Goal: Task Accomplishment & Management: Use online tool/utility

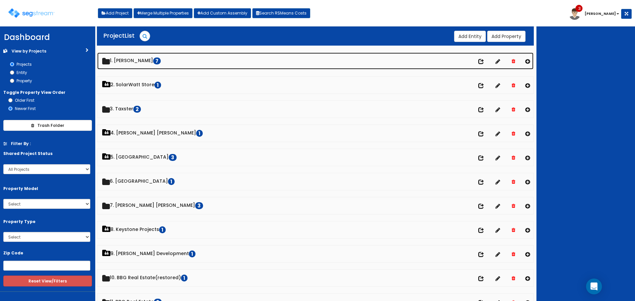
click at [142, 62] on link "1. Doug Sampson 7" at bounding box center [315, 61] width 436 height 17
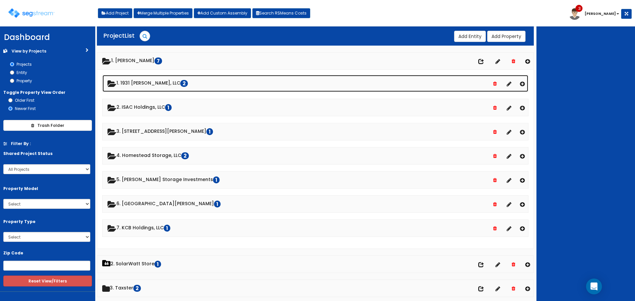
click at [151, 80] on link "1. 1931 Stevens, LLC 2" at bounding box center [314, 83] width 425 height 17
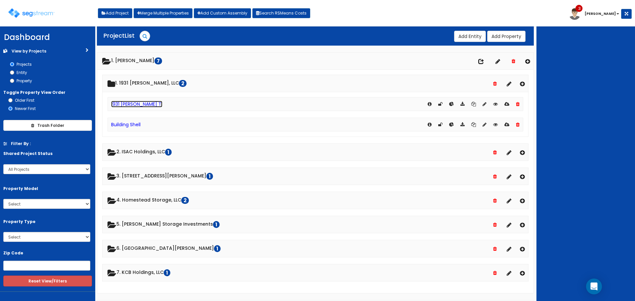
click at [136, 103] on link "1931 [PERSON_NAME] TI" at bounding box center [136, 104] width 51 height 7
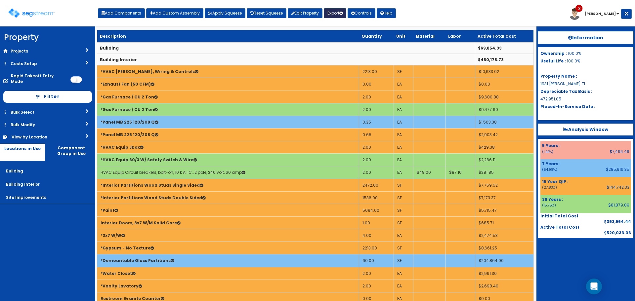
click at [337, 11] on button "Export" at bounding box center [335, 13] width 22 height 10
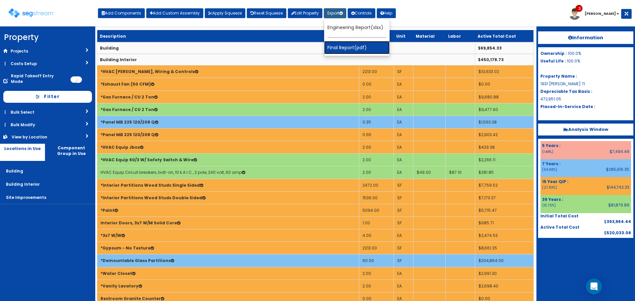
click at [348, 44] on link "Final Report(pdf)" at bounding box center [356, 47] width 65 height 13
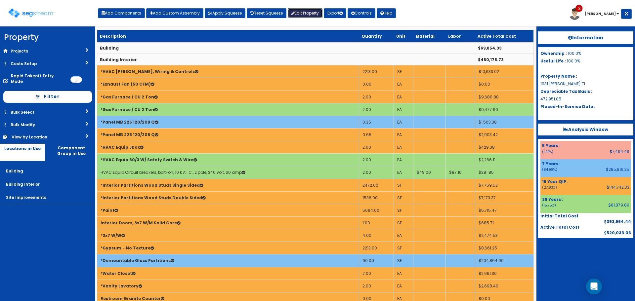
click at [313, 13] on link "Edit Property" at bounding box center [305, 13] width 35 height 10
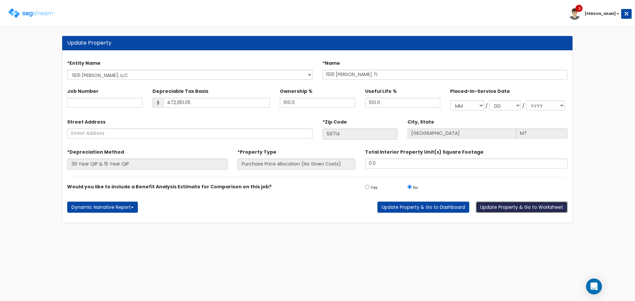
click at [529, 205] on button "Update Property & Go to Worksheet" at bounding box center [522, 207] width 92 height 11
